Goal: Contribute content: Contribute content

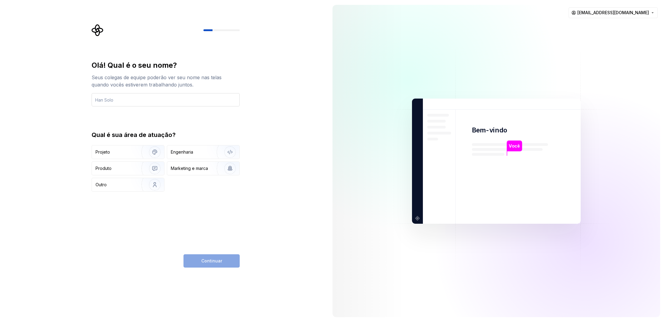
click at [176, 98] on input "text" at bounding box center [166, 99] width 148 height 13
type input "[PERSON_NAME]"
click at [111, 172] on div "Produto" at bounding box center [128, 168] width 72 height 13
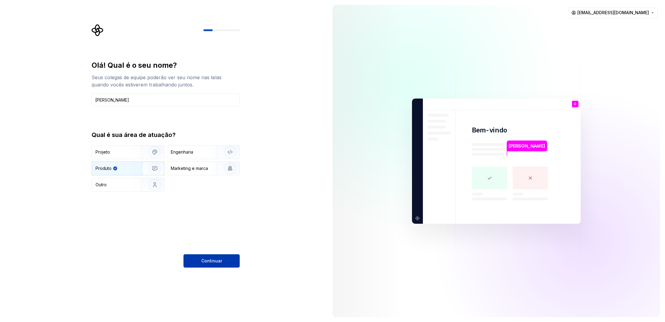
click at [221, 260] on button "Continuar" at bounding box center [212, 260] width 56 height 13
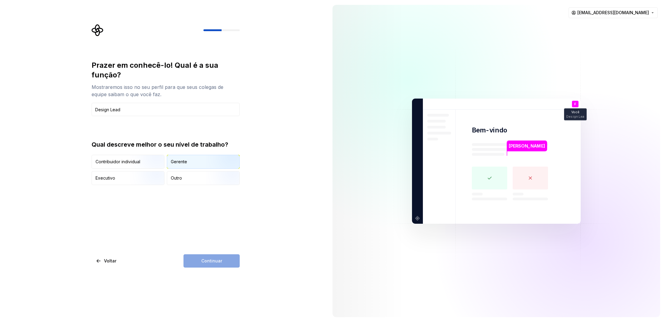
type input "Design Lead"
click at [187, 159] on div "Gerente" at bounding box center [203, 161] width 72 height 13
click at [217, 259] on font "Continuar" at bounding box center [211, 260] width 21 height 5
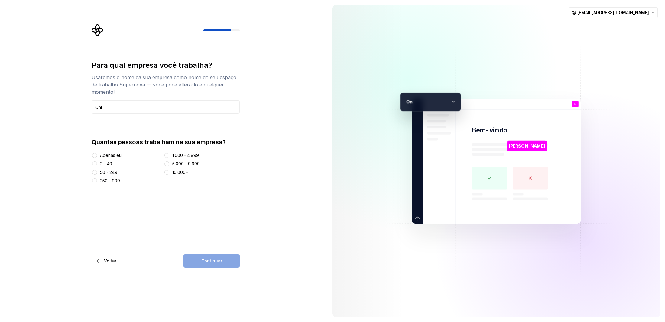
type input "Onr"
click at [98, 182] on div "250 - 999" at bounding box center [127, 181] width 70 height 6
click at [106, 179] on font "250 - 999" at bounding box center [110, 180] width 20 height 5
click at [97, 179] on button "250 - 999" at bounding box center [94, 180] width 5 height 5
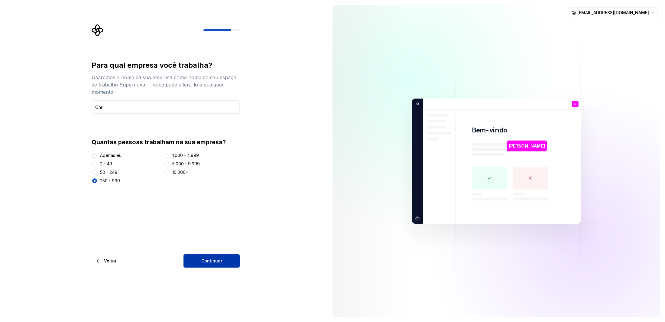
click at [218, 262] on font "Continuar" at bounding box center [211, 260] width 21 height 5
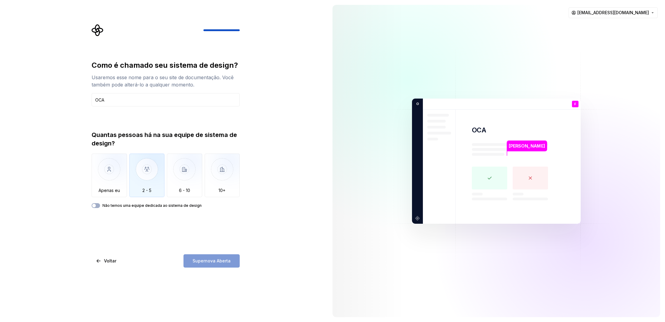
type input "OCA"
click at [142, 170] on img "button" at bounding box center [146, 174] width 35 height 41
click at [231, 262] on button "Supernova Aberta" at bounding box center [212, 260] width 56 height 13
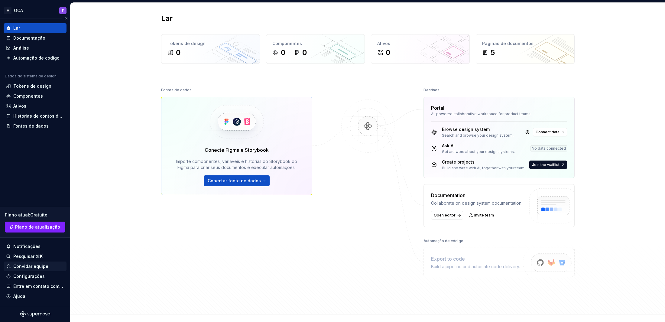
click at [39, 266] on font "Convidar equipe" at bounding box center [30, 266] width 35 height 5
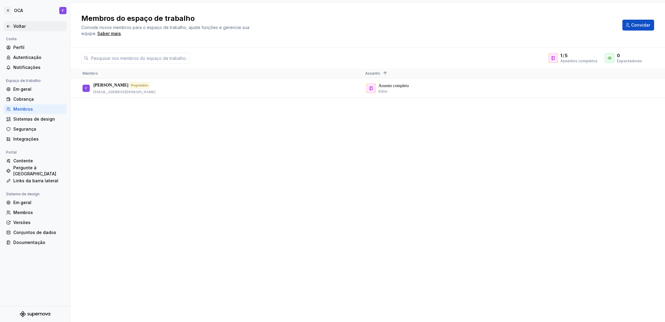
click at [24, 24] on font "Voltar" at bounding box center [19, 26] width 12 height 5
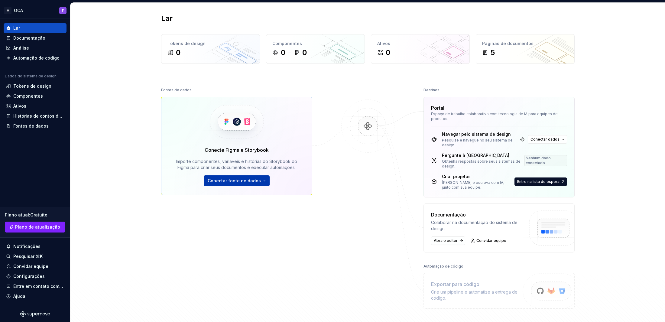
click at [234, 179] on font "Conectar fonte de dados" at bounding box center [234, 180] width 53 height 5
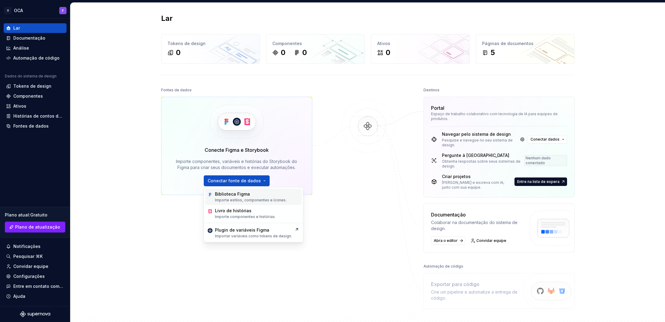
click at [237, 197] on div "Biblioteca Figma Importe estilos, componentes e ícones." at bounding box center [251, 196] width 72 height 11
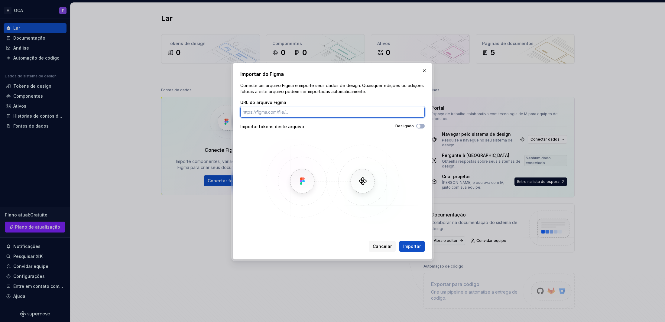
paste input "[URL][DOMAIN_NAME]"
type input "[URL][DOMAIN_NAME]"
click at [411, 247] on font "Importar" at bounding box center [412, 246] width 18 height 5
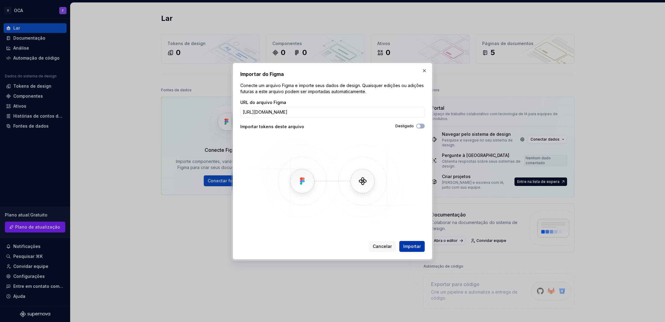
click at [410, 244] on font "Importar" at bounding box center [412, 246] width 18 height 5
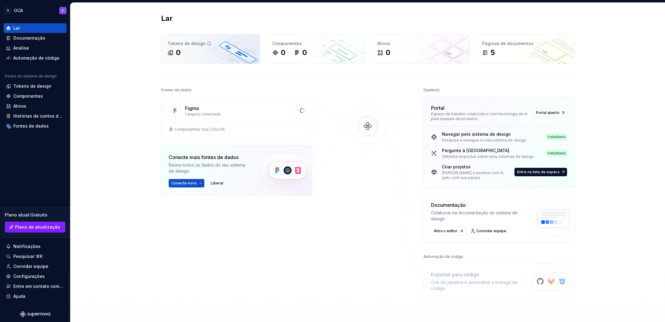
click at [185, 50] on div "0" at bounding box center [211, 53] width 86 height 10
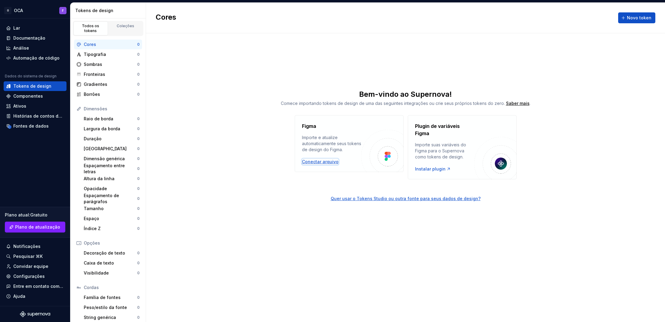
click at [317, 161] on font "Conectar arquivo" at bounding box center [320, 161] width 37 height 5
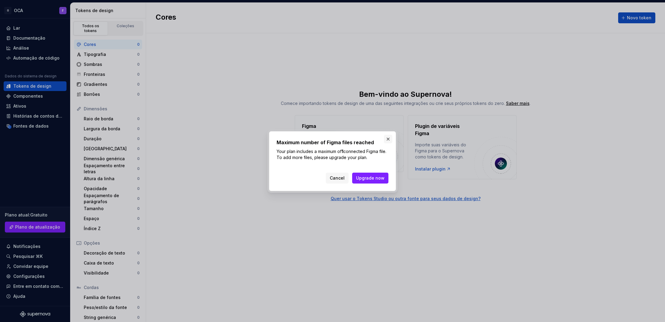
click at [387, 141] on button "button" at bounding box center [388, 139] width 8 height 8
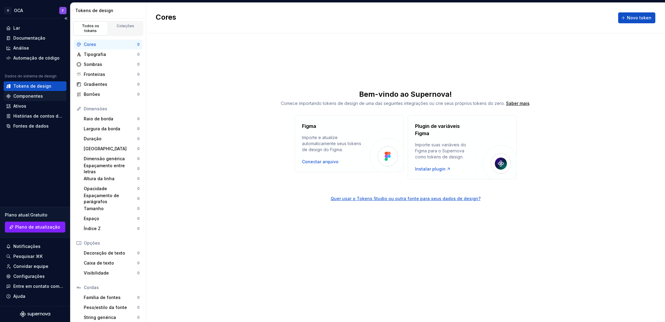
click at [36, 96] on font "Componentes" at bounding box center [28, 95] width 30 height 5
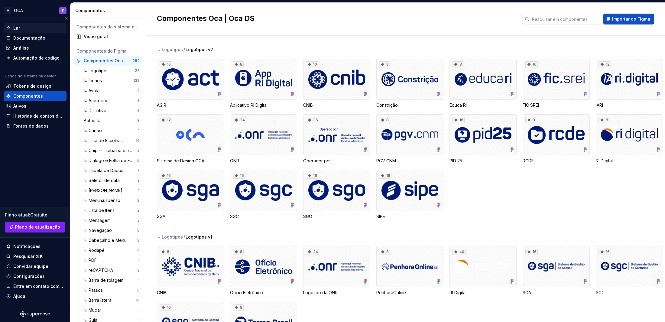
click at [22, 29] on div "Lar" at bounding box center [35, 28] width 58 height 6
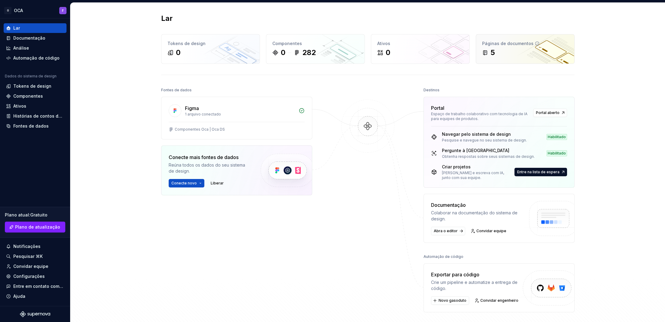
click at [510, 57] on div "Páginas de documentos 5" at bounding box center [525, 48] width 98 height 29
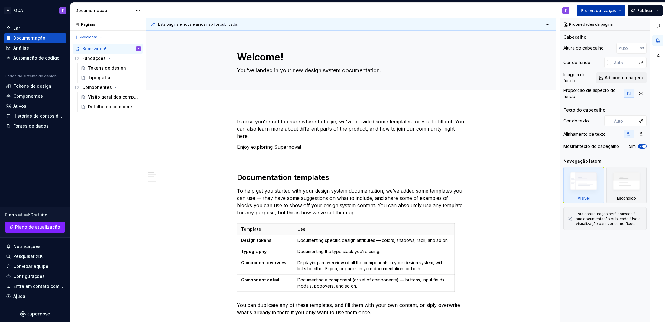
click at [602, 11] on font "Pré-visualização" at bounding box center [599, 10] width 36 height 5
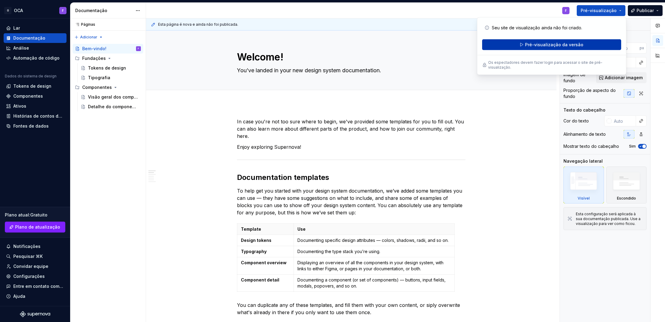
click at [555, 45] on font "Pré-visualização da versão" at bounding box center [554, 44] width 58 height 5
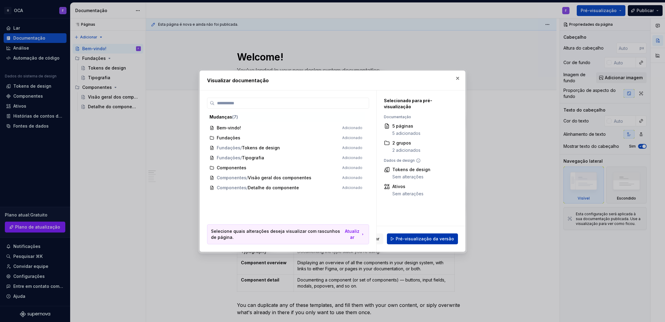
click at [419, 238] on font "Pré-visualização da versão" at bounding box center [425, 238] width 58 height 5
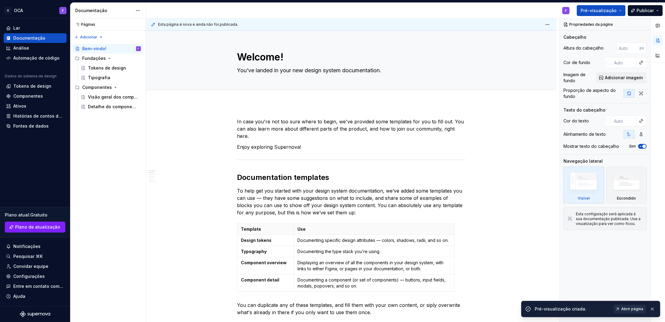
click at [625, 307] on font "Abrir página" at bounding box center [632, 309] width 22 height 5
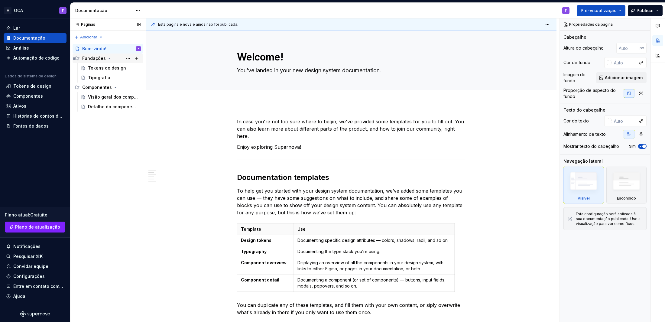
click at [109, 60] on icon "Árvore de páginas" at bounding box center [109, 58] width 5 height 5
click at [105, 68] on div "Design tokens" at bounding box center [103, 68] width 31 height 6
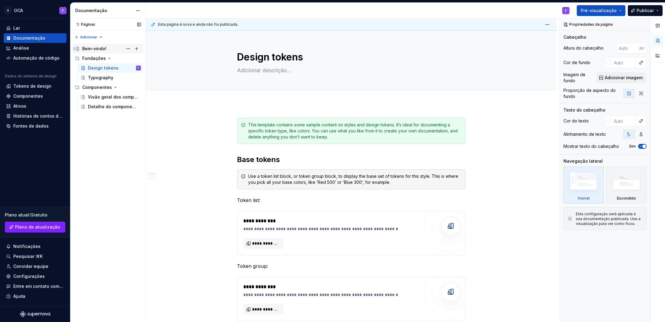
click at [98, 46] on font "Bem-vindo!" at bounding box center [94, 48] width 24 height 5
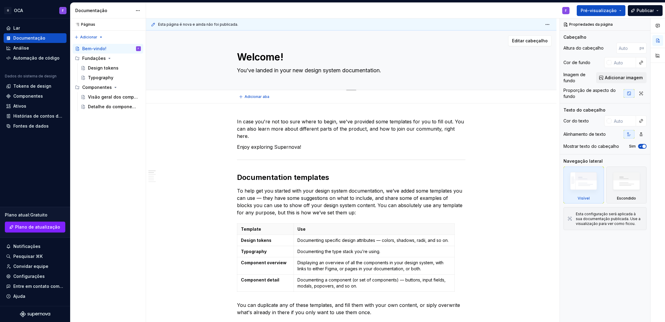
click at [264, 59] on textarea "Welcome!" at bounding box center [350, 57] width 229 height 15
type textarea "*"
type textarea "O"
type textarea "*"
type textarea "OC"
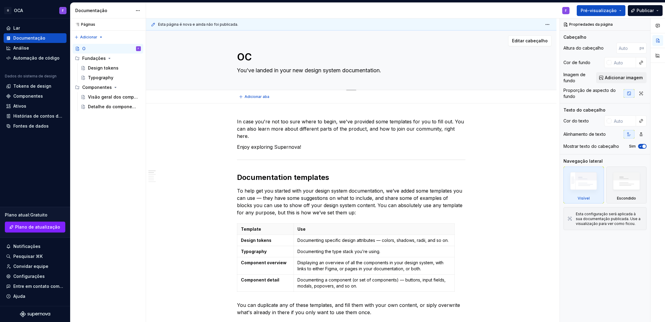
type textarea "*"
type textarea "OCA"
type textarea "*"
type textarea "OCA"
type textarea "*"
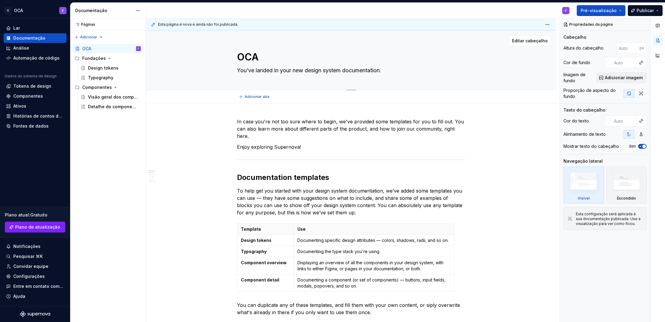
type textarea "OCA D"
type textarea "*"
type textarea "OCA De"
type textarea "*"
type textarea "OCA Des"
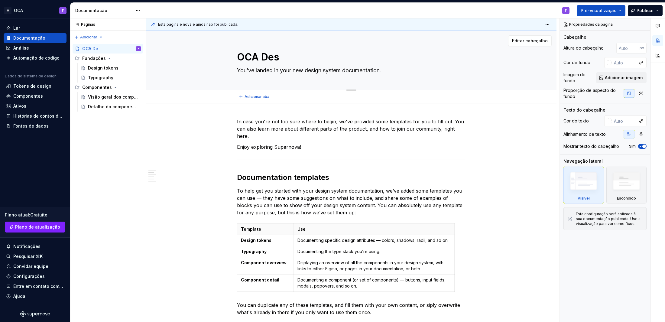
type textarea "*"
type textarea "OCA Desi"
type textarea "*"
type textarea "OCA Desig"
type textarea "*"
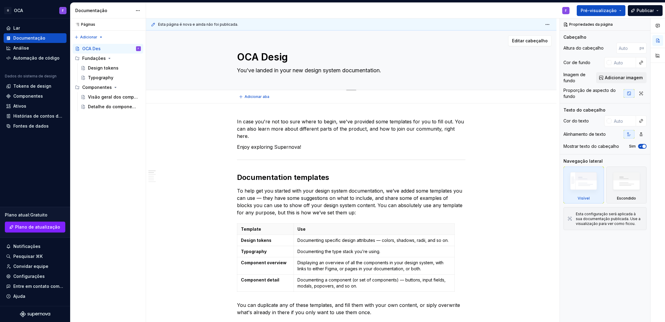
type textarea "OCA Design"
type textarea "*"
type textarea "OCA Design"
type textarea "*"
type textarea "OCA Design S"
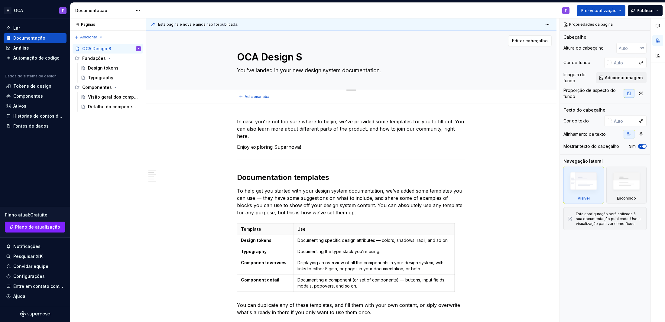
type textarea "*"
type textarea "OCA Design Sy"
type textarea "*"
type textarea "OCA Design Sys"
type textarea "*"
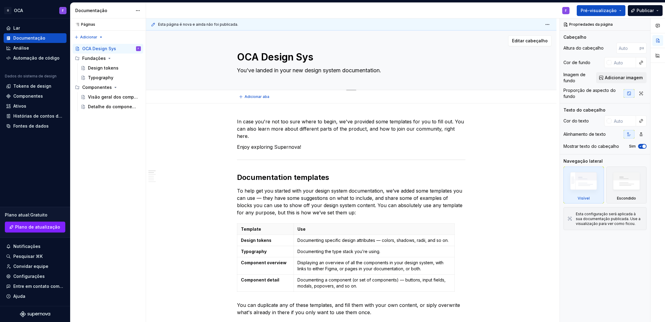
type textarea "OCA Design Syst"
type textarea "*"
type textarea "OCA Design Syste"
type textarea "*"
type textarea "OCA Design System"
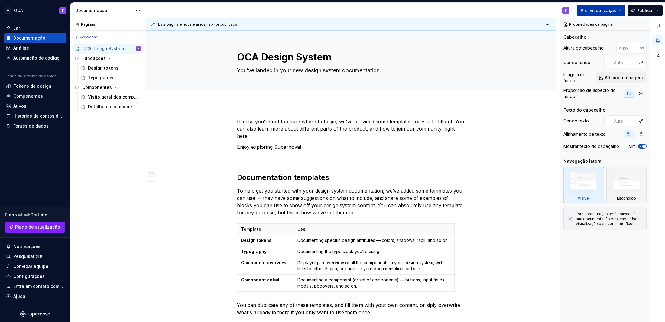
type textarea "*"
type textarea "OCA Design System"
click at [604, 10] on font "Pré-visualização" at bounding box center [599, 10] width 36 height 5
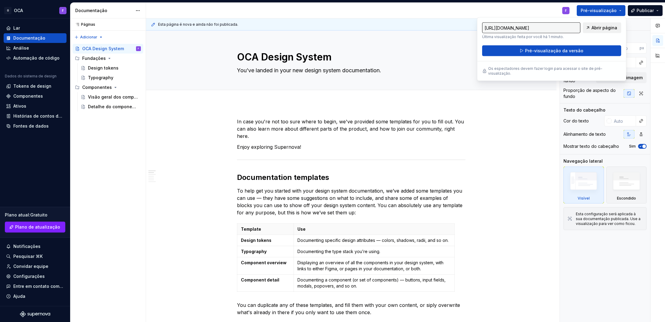
click at [596, 28] on font "Abrir página" at bounding box center [605, 27] width 26 height 5
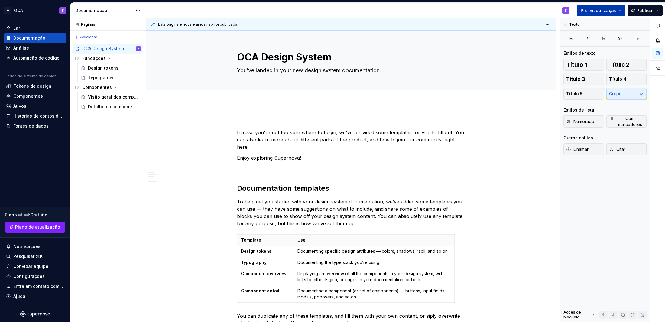
click at [621, 9] on button "Pré-visualização" at bounding box center [601, 10] width 49 height 11
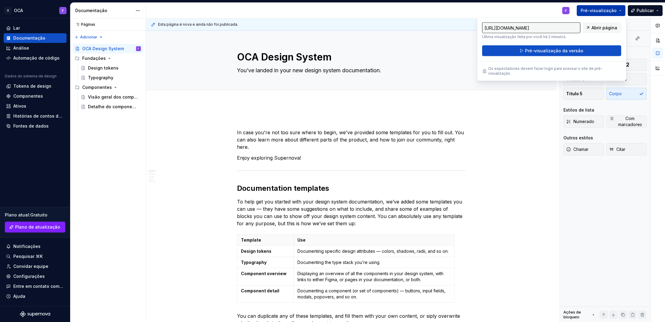
click at [621, 9] on button "Pré-visualização" at bounding box center [601, 10] width 49 height 11
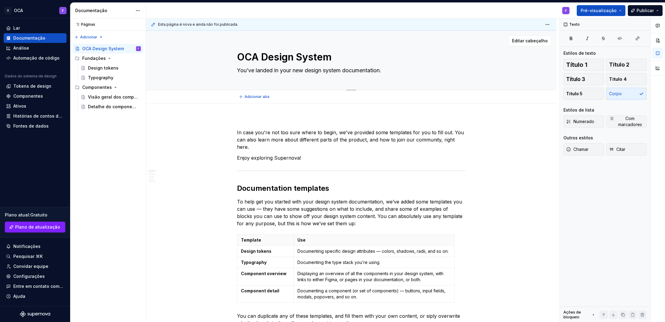
click at [286, 71] on textarea "You’ve landed in your new design system documentation." at bounding box center [350, 71] width 229 height 10
type textarea "*"
type textarea "D"
type textarea "*"
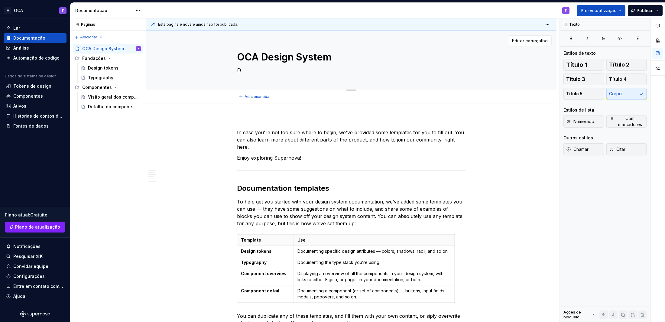
type textarea "De"
type textarea "*"
type textarea "Des"
type textarea "*"
type textarea "Desi"
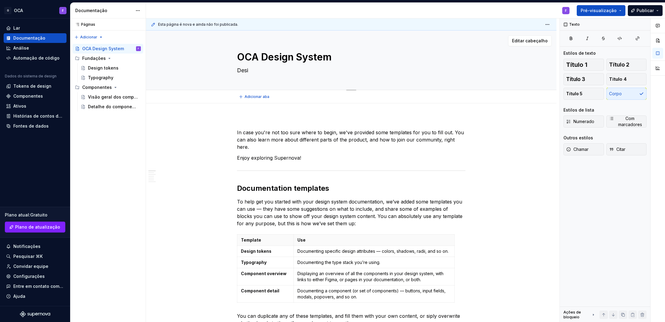
type textarea "*"
type textarea "Desis"
type textarea "*"
type textarea "Desisn"
type textarea "*"
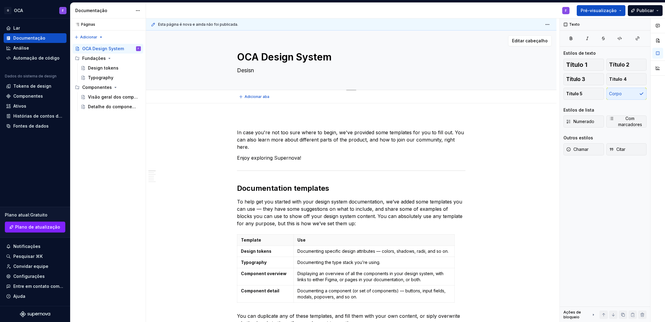
type textarea "Desisn"
type textarea "*"
type textarea "Desisn"
type textarea "*"
type textarea "Desis"
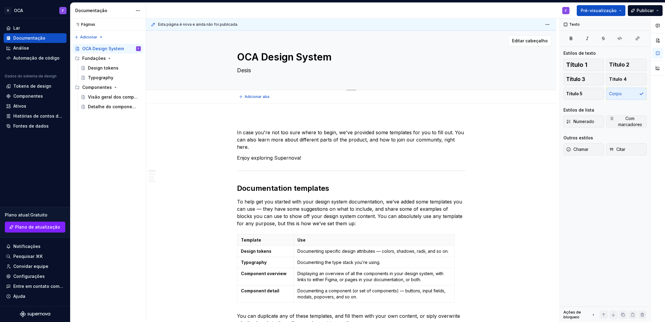
type textarea "*"
type textarea "Desi"
type textarea "*"
type textarea "Desig"
type textarea "*"
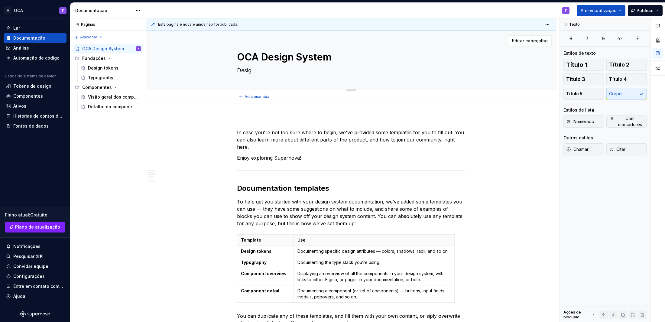
type textarea "Design"
type textarea "*"
type textarea "Design"
type textarea "*"
type textarea "Design S"
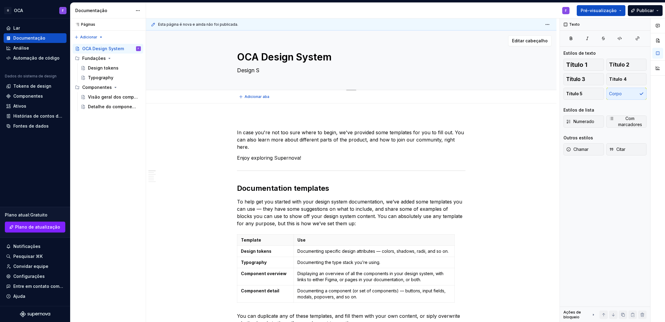
type textarea "*"
type textarea "Design Sy"
type textarea "*"
type textarea "Design Sys"
type textarea "*"
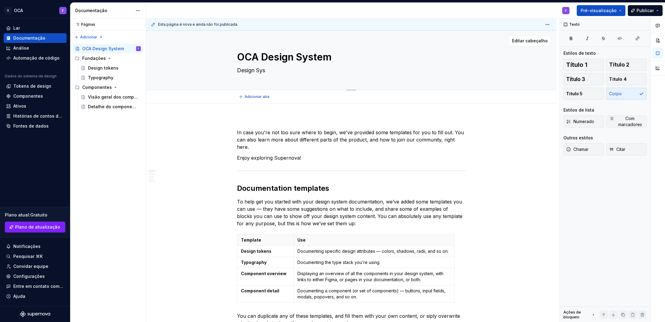
type textarea "Design Syst"
type textarea "*"
type textarea "Design Syste"
type textarea "*"
type textarea "Design System"
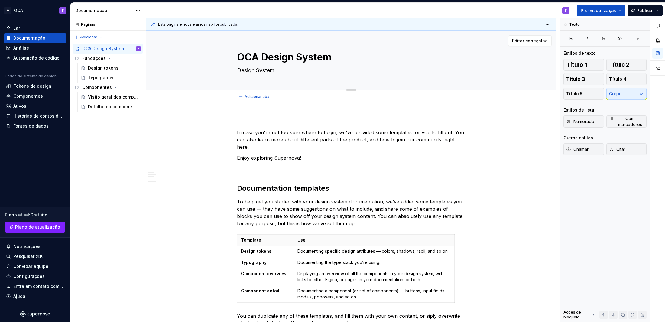
type textarea "*"
type textarea "Design System"
type textarea "*"
type textarea "Design System d"
type textarea "*"
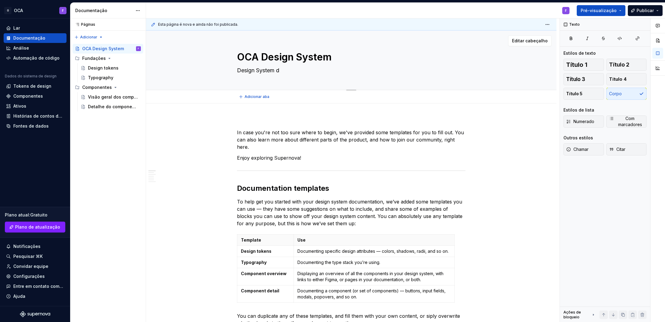
type textarea "Design System do"
type textarea "*"
type textarea "Design System do"
type textarea "*"
type textarea "Design System do O"
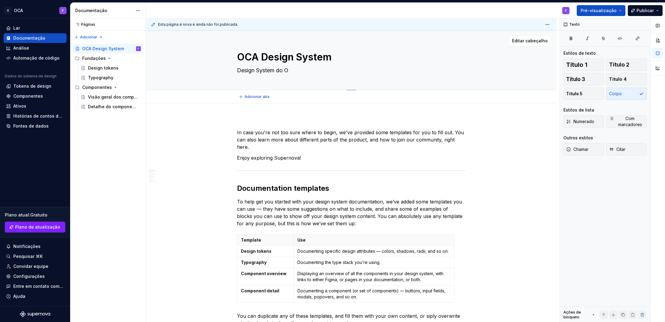
type textarea "*"
type textarea "Design System do On"
type textarea "*"
type textarea "Design System do Onr"
type textarea "*"
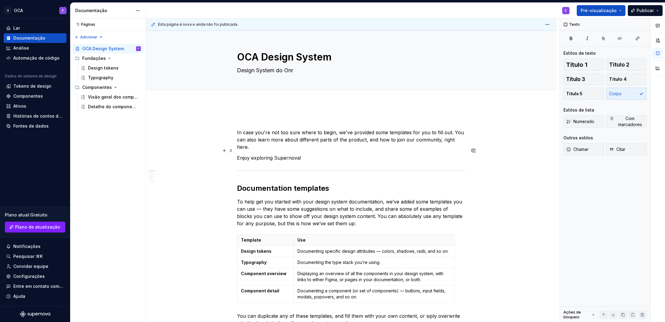
type textarea "Design System do Onr"
click at [97, 60] on font "Fundações" at bounding box center [94, 58] width 24 height 5
click at [108, 57] on icon "Árvore de páginas" at bounding box center [109, 58] width 5 height 5
click at [106, 69] on div "Design tokens" at bounding box center [103, 68] width 31 height 6
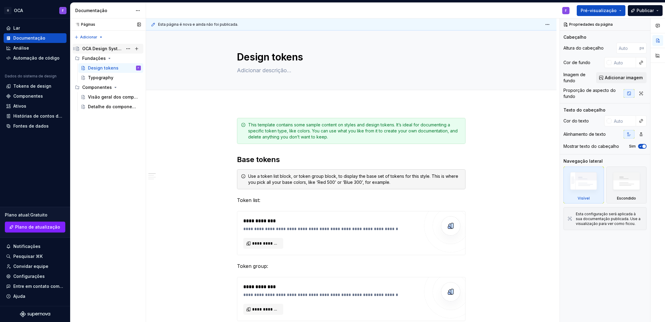
click at [108, 47] on div "OCA Design System" at bounding box center [102, 49] width 41 height 6
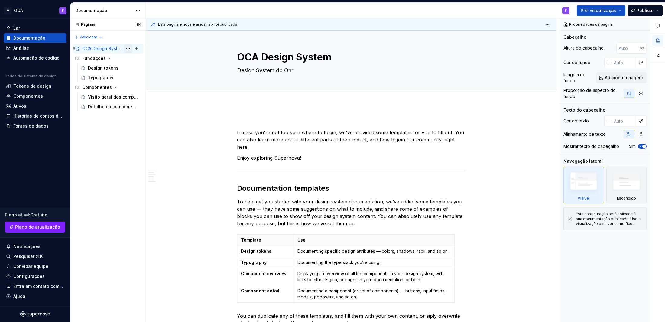
click at [129, 48] on button "Árvore de páginas" at bounding box center [128, 48] width 8 height 8
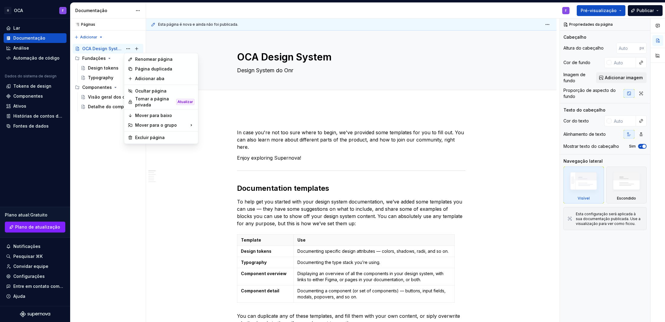
click at [506, 62] on html "Texto original Avalie a tradução O feedback vai ser usado para ajudar a melhora…" at bounding box center [332, 161] width 665 height 322
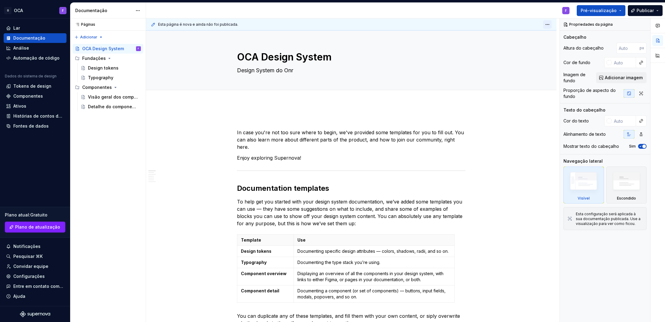
click at [547, 26] on html "Texto original Avalie a tradução O feedback vai ser usado para ajudar a melhora…" at bounding box center [332, 161] width 665 height 322
click at [657, 9] on html "Texto original Avalie a tradução O feedback vai ser usado para ajudar a melhora…" at bounding box center [332, 161] width 665 height 322
click at [657, 10] on button "Publicar" at bounding box center [645, 10] width 35 height 11
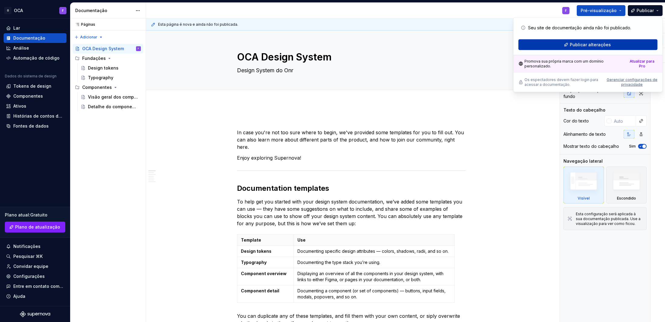
click at [603, 43] on font "Publicar alterações" at bounding box center [590, 44] width 41 height 5
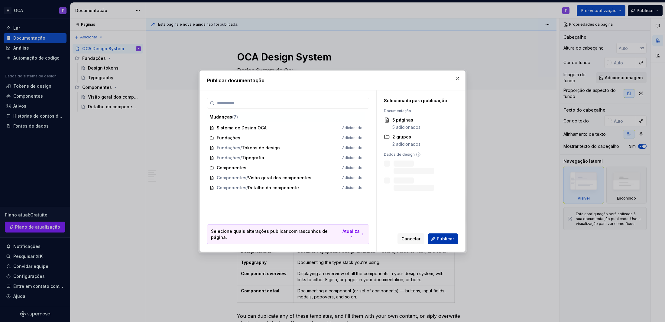
click at [445, 236] on font "Publicar" at bounding box center [445, 238] width 17 height 5
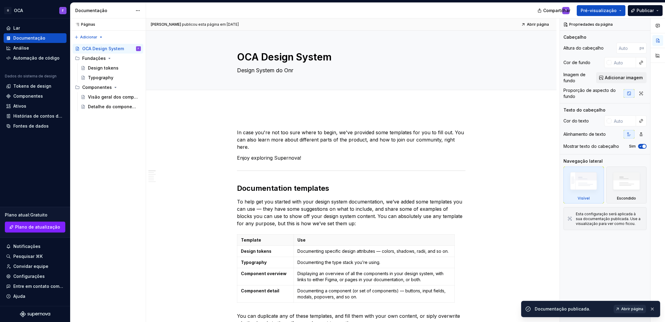
click at [630, 308] on font "Abrir página" at bounding box center [632, 309] width 22 height 5
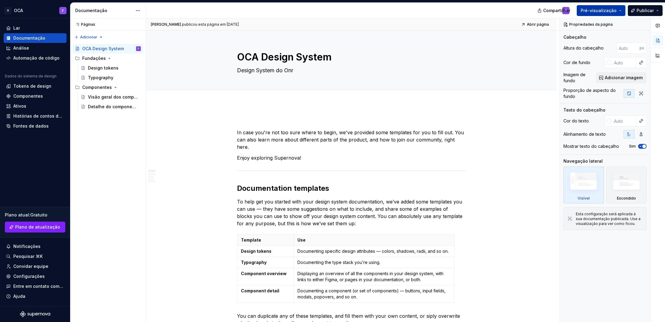
click at [623, 9] on button "Pré-visualização" at bounding box center [601, 10] width 49 height 11
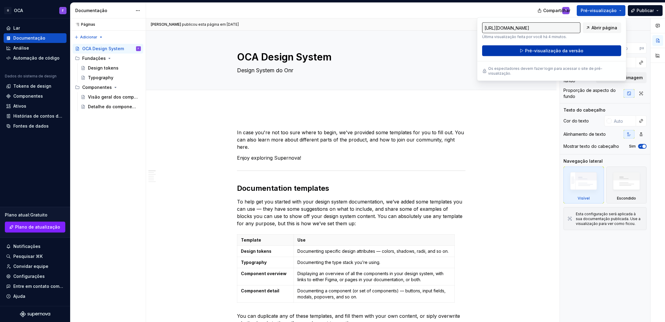
click at [549, 52] on font "Pré-visualização da versão" at bounding box center [554, 50] width 58 height 5
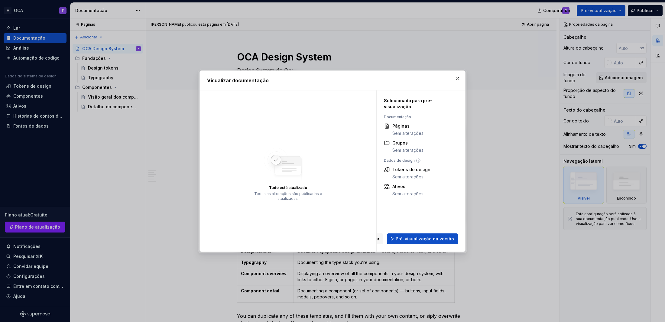
click at [399, 129] on div "Páginas" at bounding box center [408, 126] width 31 height 6
click at [456, 80] on button "button" at bounding box center [458, 78] width 8 height 8
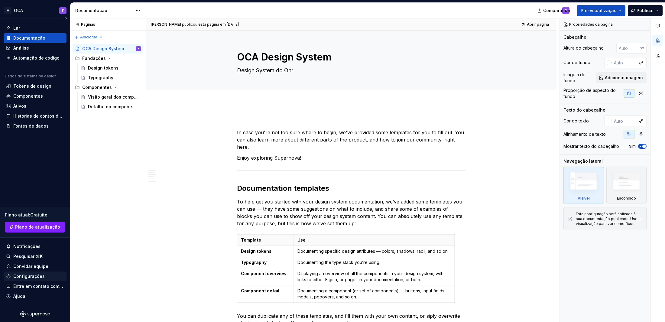
click at [44, 275] on div "Configurações" at bounding box center [35, 276] width 58 height 6
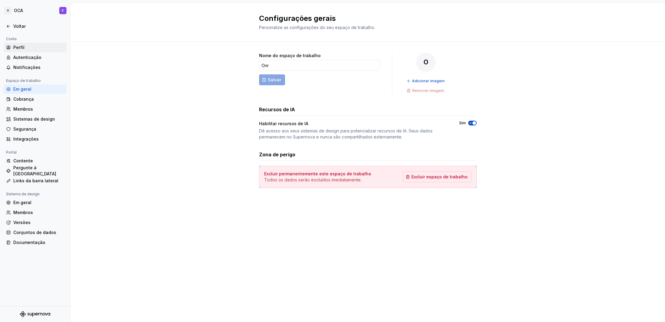
click at [31, 49] on div "Perfil" at bounding box center [38, 47] width 51 height 6
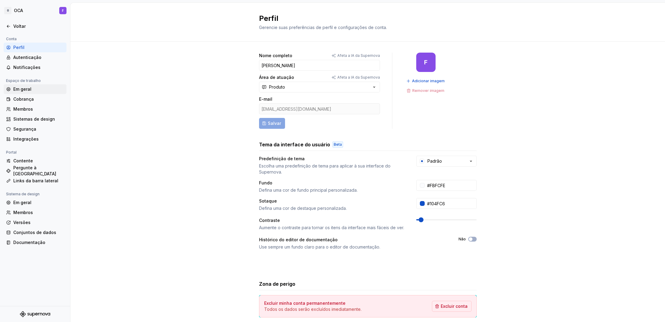
click at [24, 91] on font "Em geral" at bounding box center [22, 88] width 18 height 5
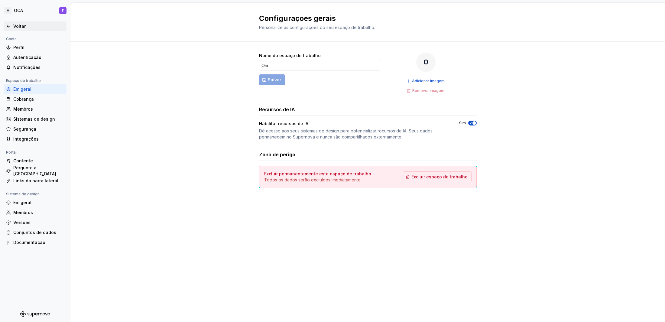
click at [16, 28] on font "Voltar" at bounding box center [19, 26] width 12 height 5
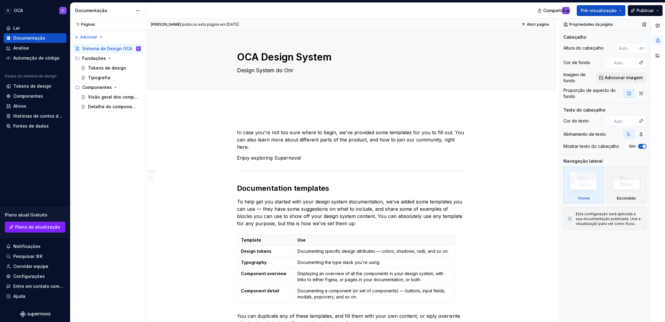
click at [641, 146] on icon "button" at bounding box center [641, 146] width 2 height 1
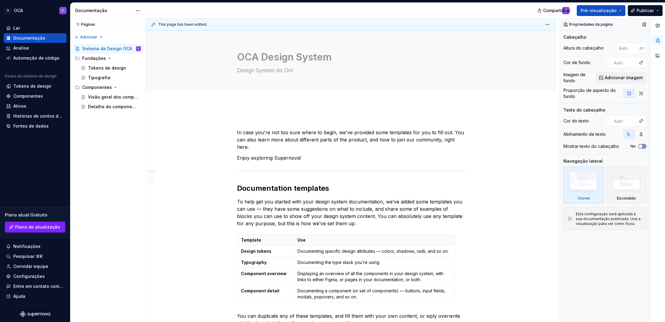
click at [646, 147] on button "No" at bounding box center [642, 146] width 8 height 5
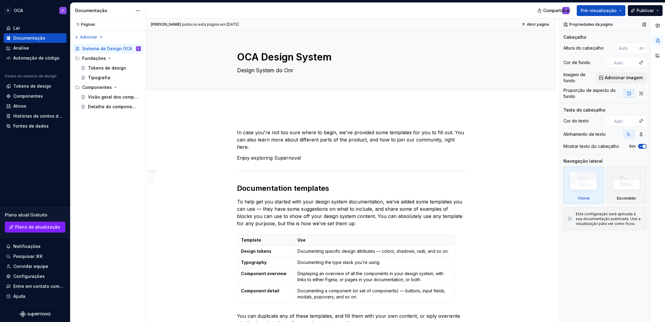
click at [642, 147] on icon "button" at bounding box center [640, 147] width 5 height 4
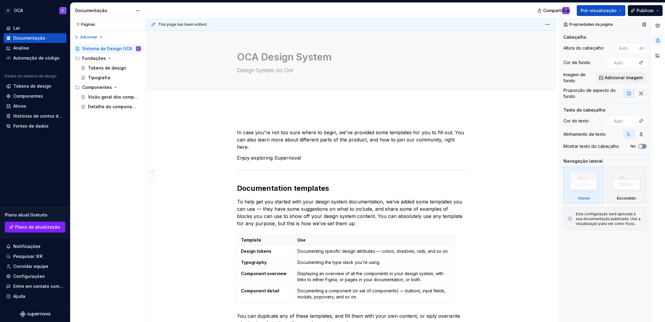
click at [644, 146] on button "No" at bounding box center [642, 146] width 8 height 5
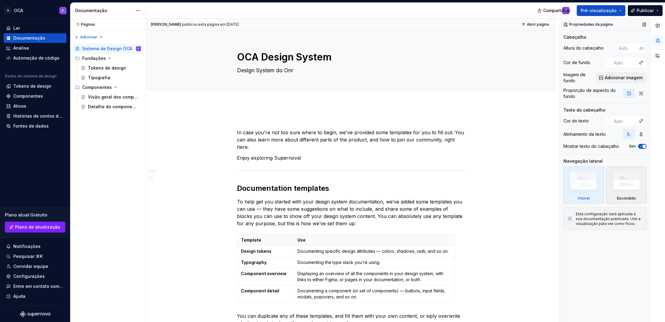
click at [631, 188] on img at bounding box center [626, 182] width 35 height 27
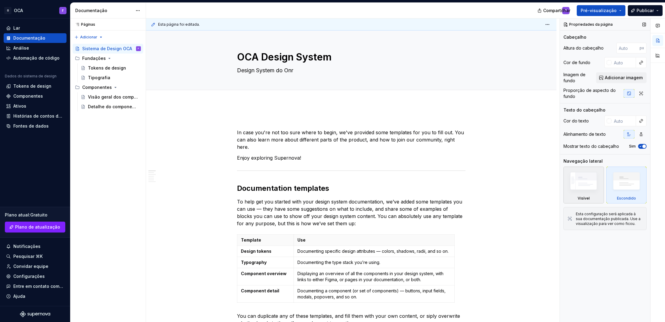
click at [580, 188] on img at bounding box center [583, 182] width 35 height 26
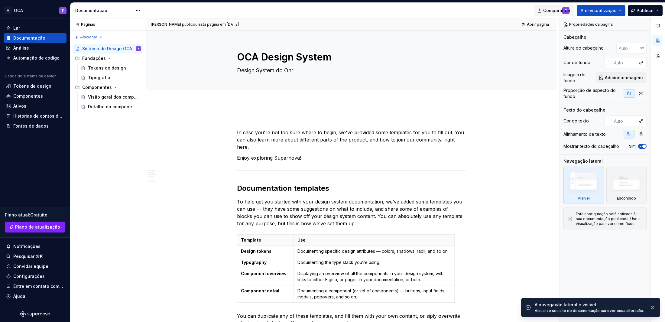
click at [557, 10] on font "Compartilhar" at bounding box center [556, 10] width 27 height 5
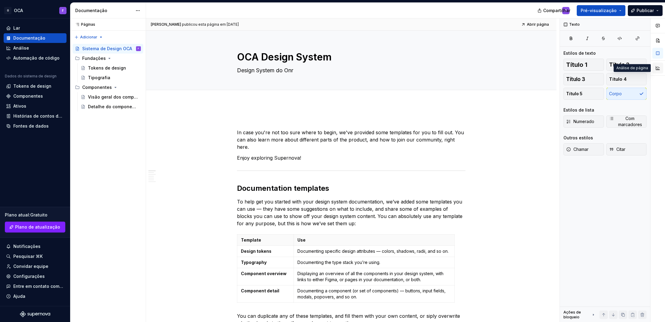
click at [657, 71] on button "button" at bounding box center [658, 68] width 11 height 11
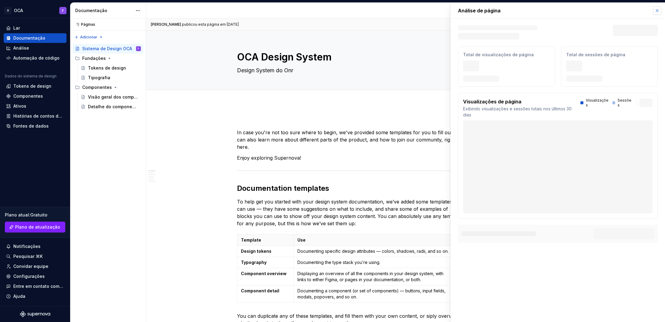
click at [659, 13] on button "button" at bounding box center [657, 10] width 8 height 8
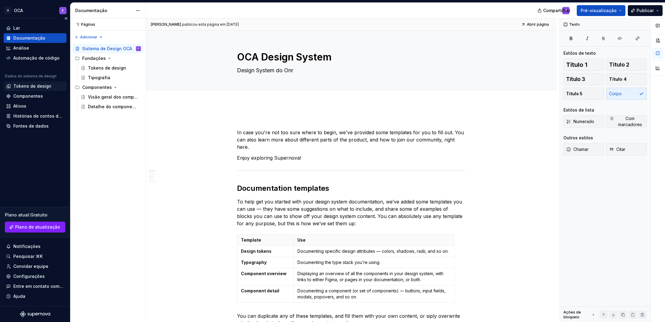
click at [30, 89] on div "Tokens de design" at bounding box center [35, 86] width 63 height 10
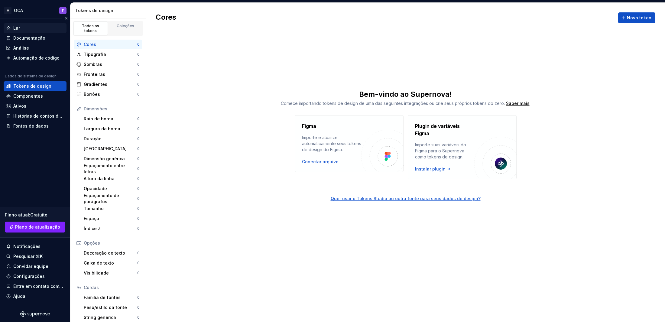
click at [23, 29] on div "Lar" at bounding box center [35, 28] width 58 height 6
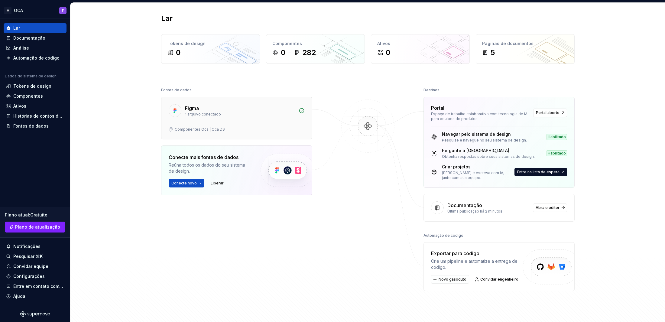
click at [209, 113] on font "1 arquivo conectado" at bounding box center [203, 114] width 36 height 5
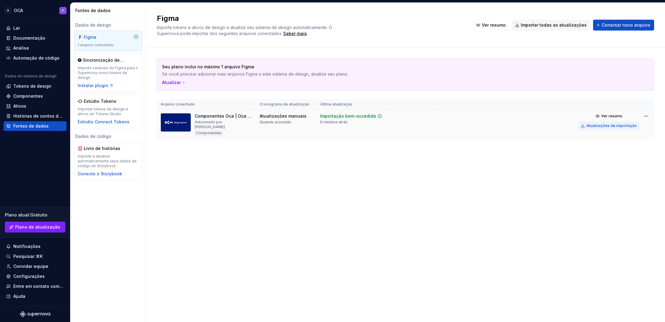
click at [620, 125] on font "Atualizações de importação" at bounding box center [612, 125] width 51 height 5
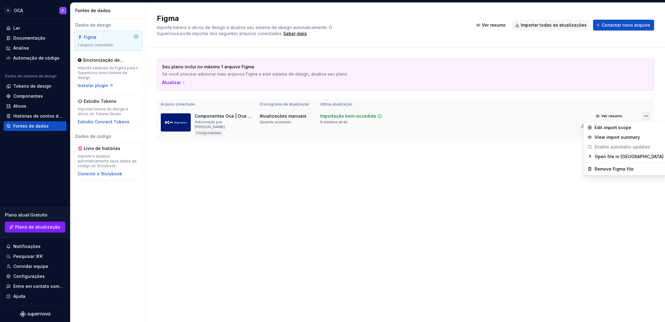
click at [648, 113] on html "Texto original Avalie a tradução O feedback vai ser usado para ajudar a melhora…" at bounding box center [332, 161] width 665 height 322
click at [625, 127] on font "Editar escopo de importação" at bounding box center [608, 127] width 61 height 5
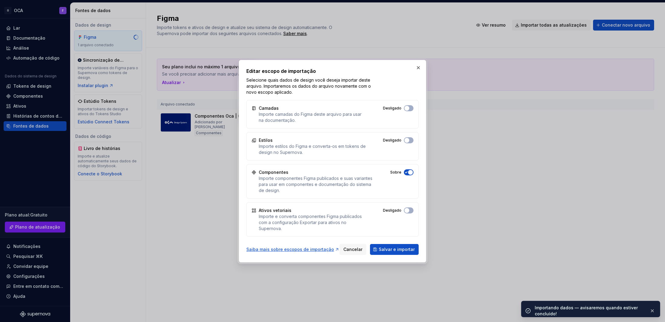
click at [415, 141] on div "Estilos Importe estilos do Figma e converta-os em tokens de design no Supernova…" at bounding box center [332, 146] width 172 height 28
click at [412, 141] on button "Desligado" at bounding box center [409, 140] width 10 height 6
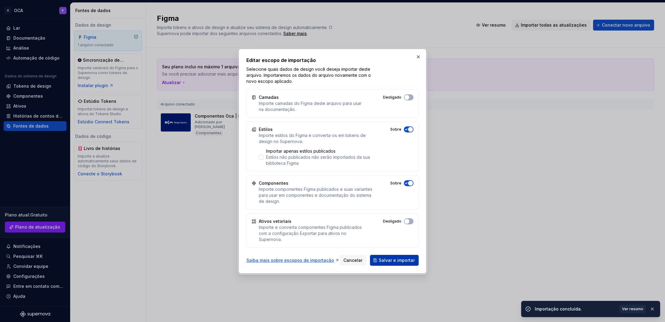
click at [392, 257] on span "Salvar e importar" at bounding box center [397, 260] width 36 height 6
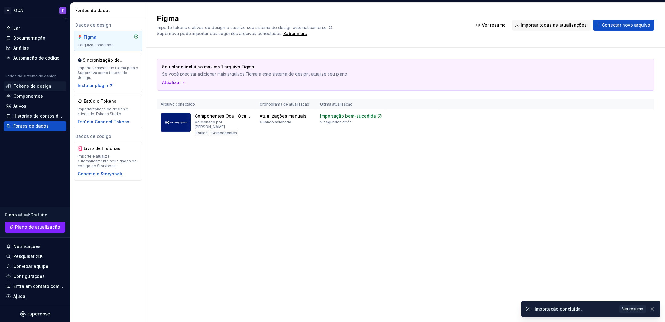
click at [38, 84] on font "Tokens de design" at bounding box center [32, 85] width 38 height 5
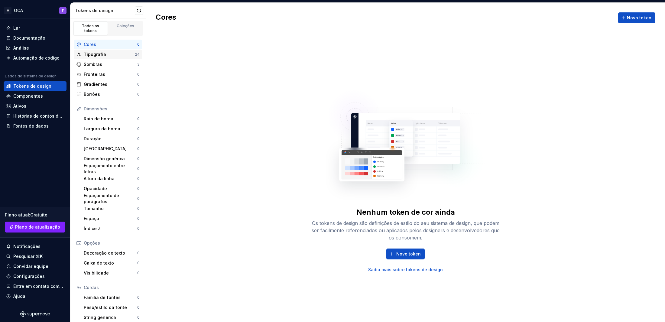
click at [103, 52] on font "Tipografia" at bounding box center [95, 54] width 22 height 5
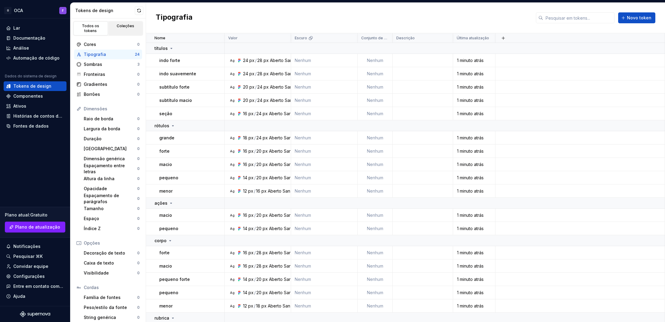
click at [122, 24] on div "Coleções" at bounding box center [126, 26] width 30 height 5
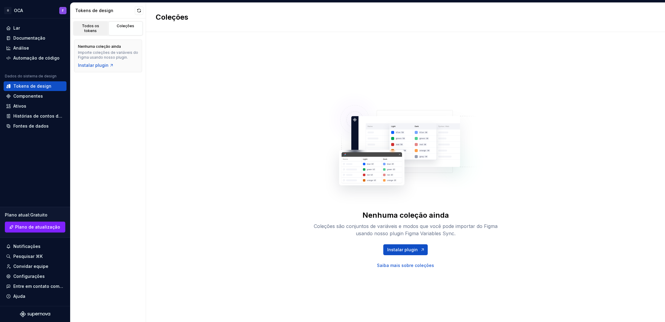
click at [87, 26] on font "Todos os tokens" at bounding box center [90, 28] width 17 height 9
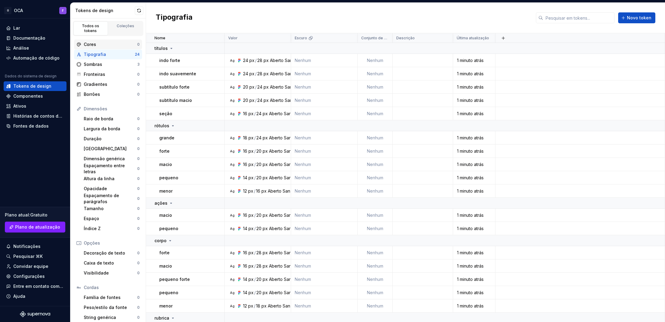
click at [93, 42] on font "Cores" at bounding box center [90, 44] width 12 height 5
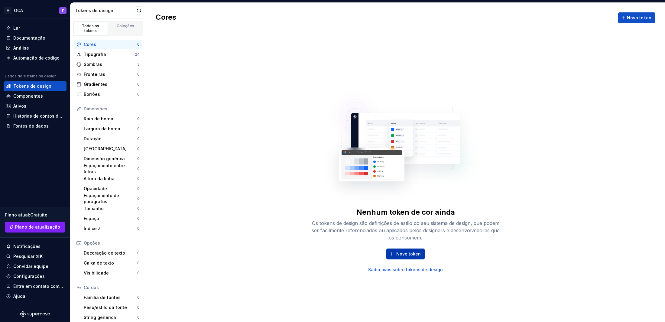
click at [408, 250] on button "Novo token" at bounding box center [405, 254] width 38 height 11
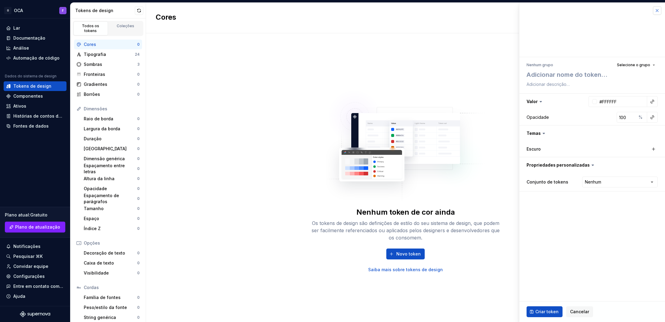
click at [657, 9] on button "button" at bounding box center [657, 10] width 8 height 8
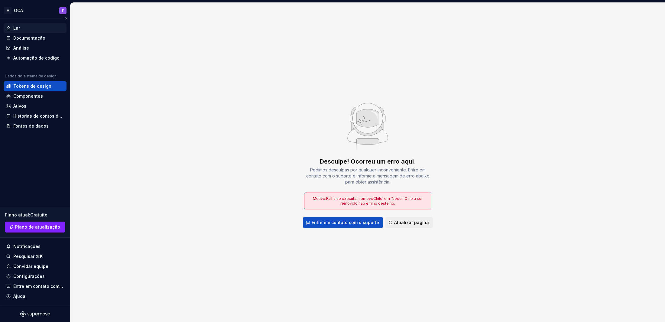
click at [20, 28] on div "Lar" at bounding box center [35, 28] width 58 height 6
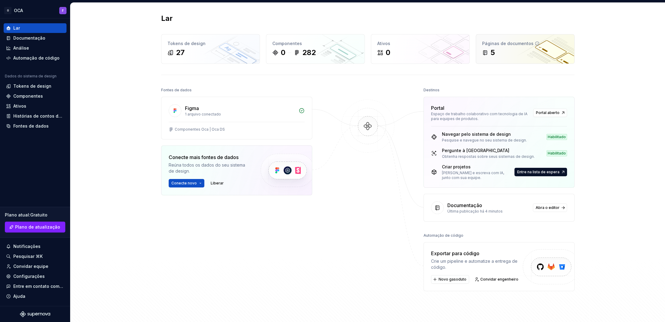
click at [532, 50] on div "5" at bounding box center [525, 53] width 86 height 10
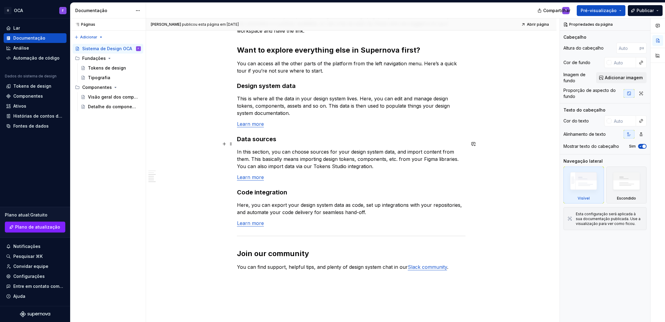
scroll to position [466, 0]
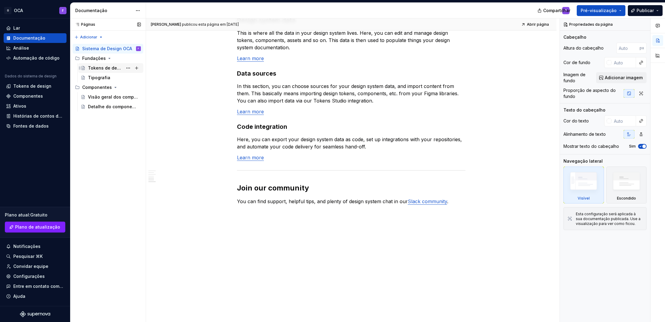
click at [95, 66] on font "Tokens de design" at bounding box center [107, 67] width 38 height 5
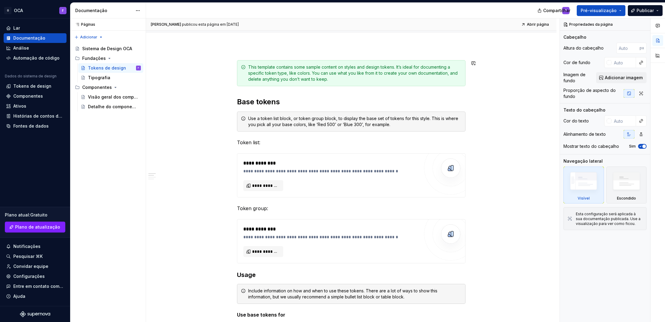
scroll to position [60, 0]
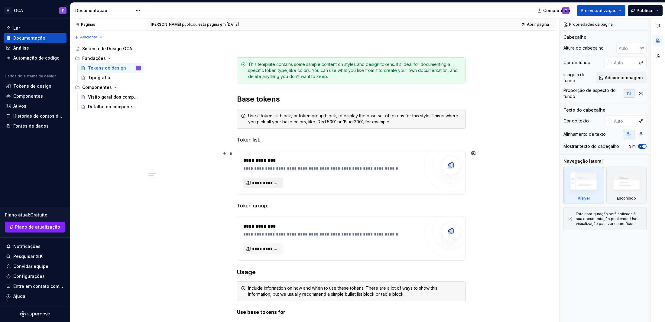
click at [266, 184] on span "**********" at bounding box center [265, 183] width 27 height 6
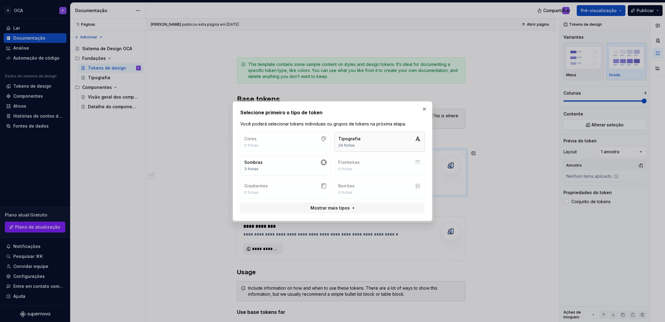
click at [376, 140] on button "Tipografia 24 fichas" at bounding box center [379, 142] width 90 height 20
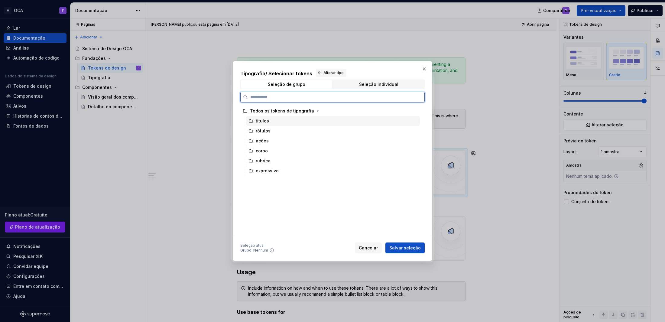
click at [257, 122] on font "títulos" at bounding box center [262, 120] width 13 height 5
click at [404, 248] on font "Salvar seleção" at bounding box center [404, 247] width 31 height 5
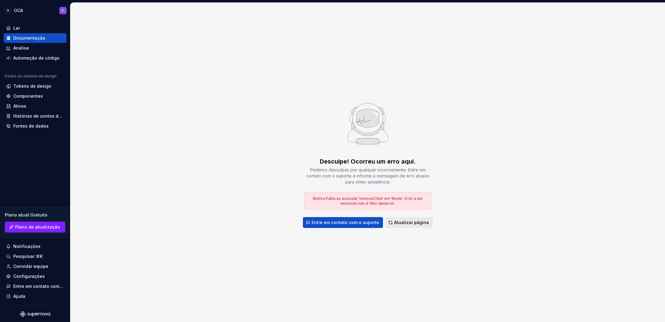
click at [420, 223] on font "Atualizar página" at bounding box center [411, 222] width 35 height 5
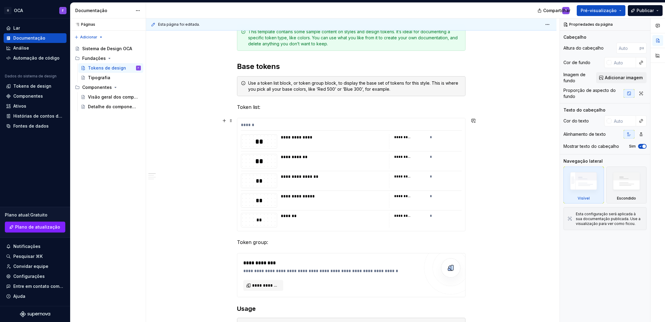
scroll to position [0, 0]
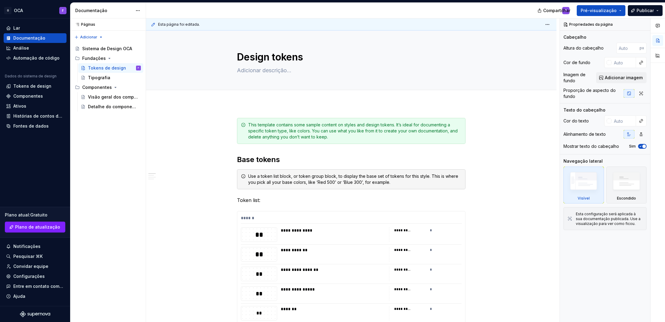
type textarea "*"
